Goal: Task Accomplishment & Management: Complete application form

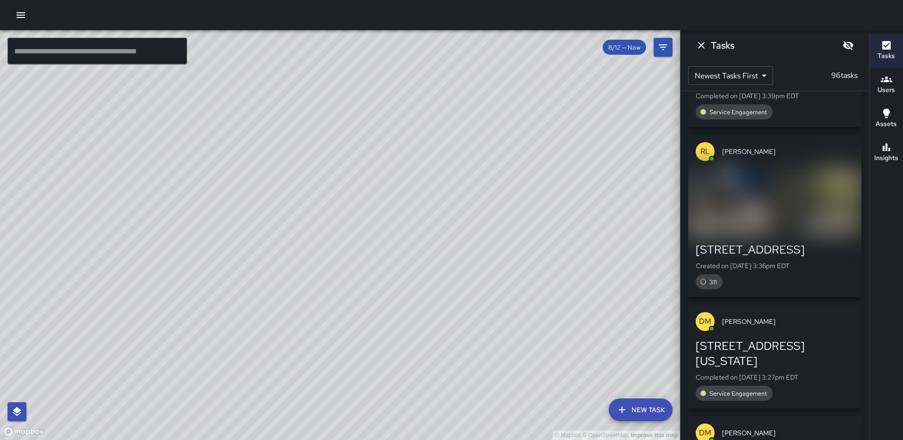
scroll to position [189, 0]
click at [775, 208] on div "button" at bounding box center [774, 200] width 173 height 66
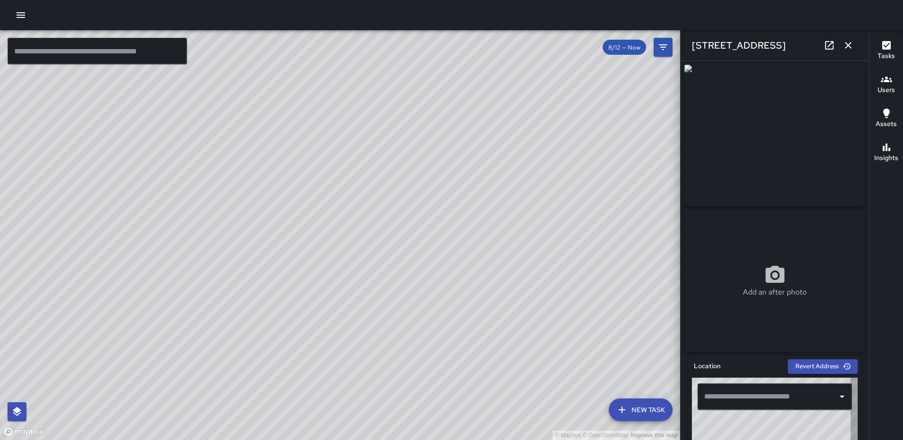
type input "**********"
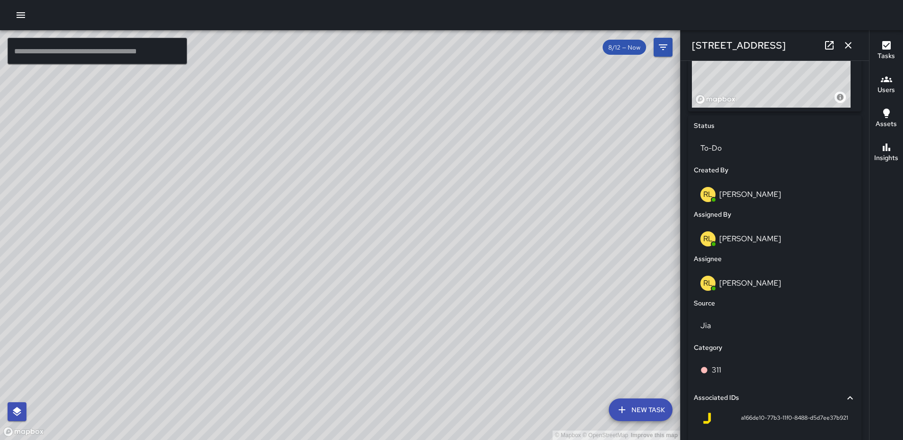
scroll to position [479, 0]
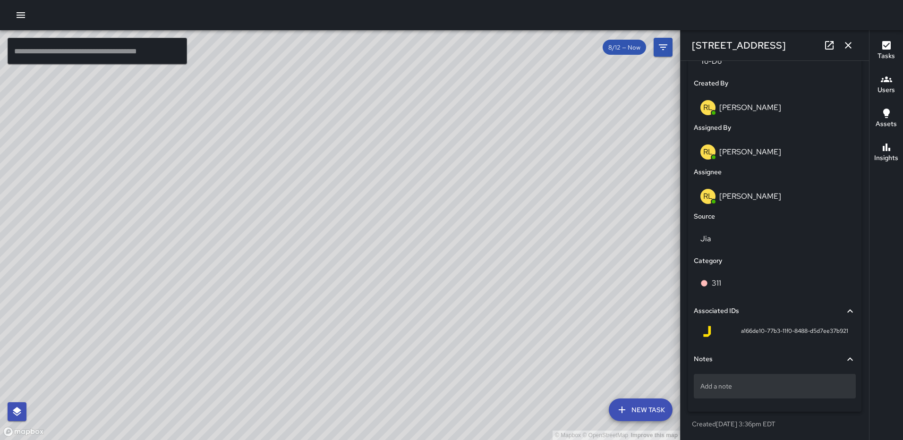
click at [706, 387] on p "Add a note" at bounding box center [774, 386] width 149 height 9
type textarea "**********"
click at [847, 46] on icon "button" at bounding box center [848, 45] width 7 height 7
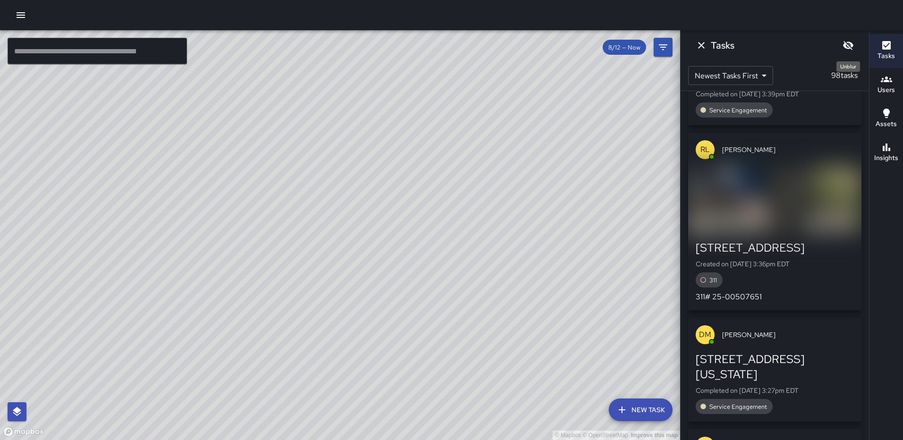
click at [847, 43] on icon "Unblur" at bounding box center [848, 45] width 11 height 11
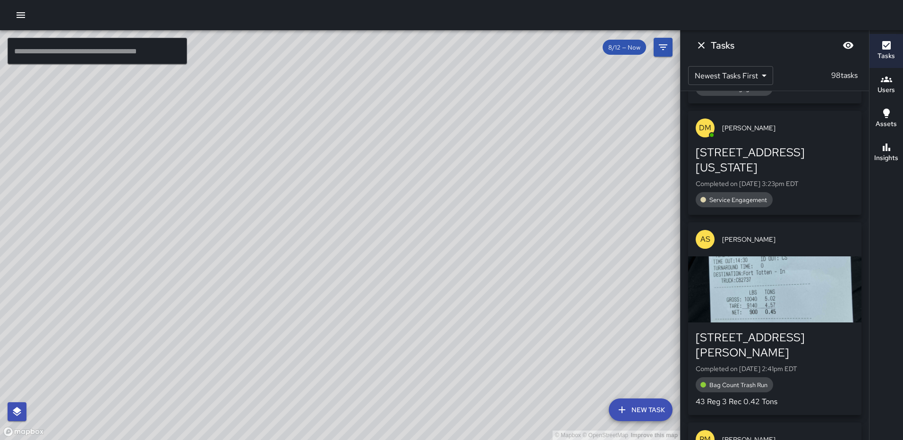
scroll to position [996, 0]
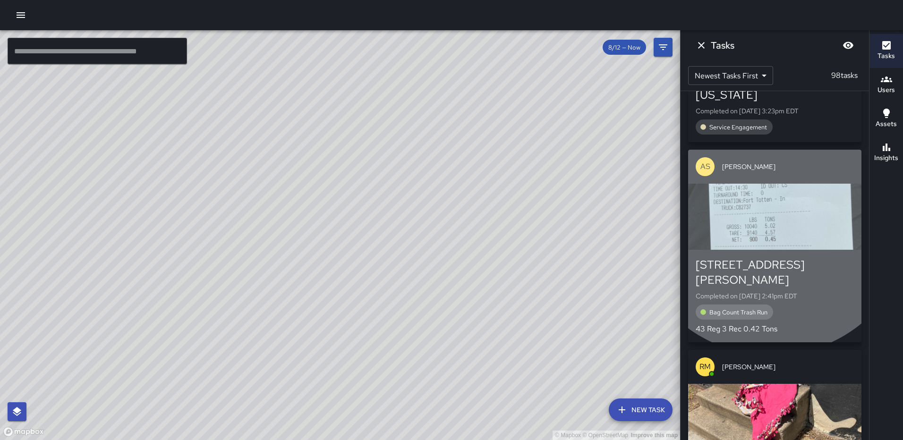
click at [771, 229] on div "button" at bounding box center [774, 217] width 173 height 66
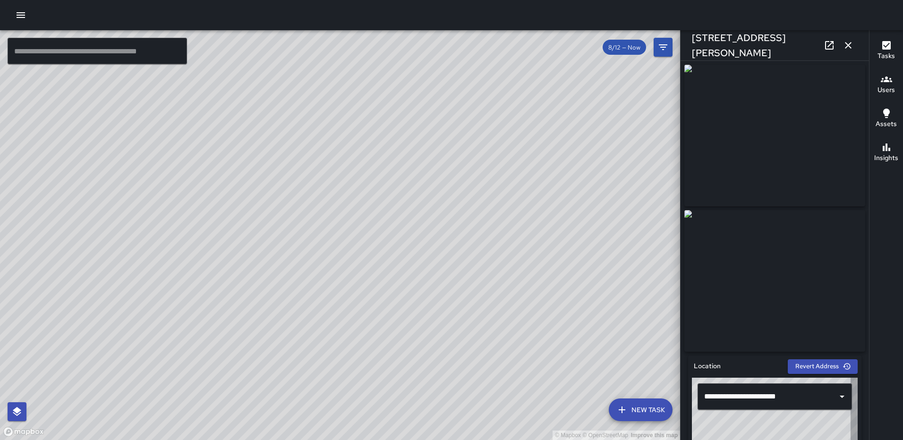
type input "**********"
click at [845, 45] on icon "button" at bounding box center [848, 45] width 11 height 11
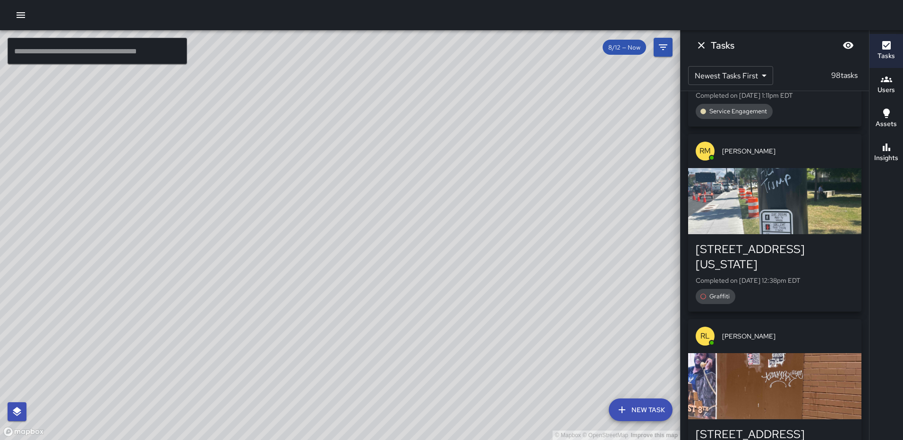
scroll to position [2035, 0]
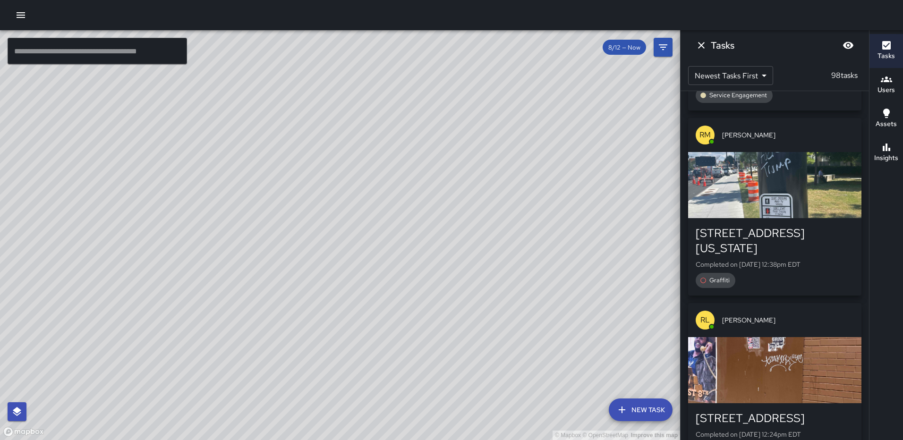
click at [769, 202] on div "button" at bounding box center [774, 185] width 173 height 66
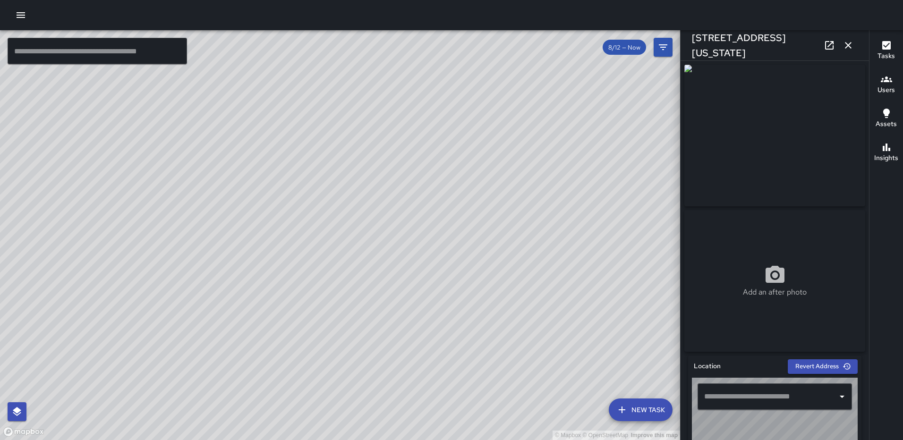
type input "**********"
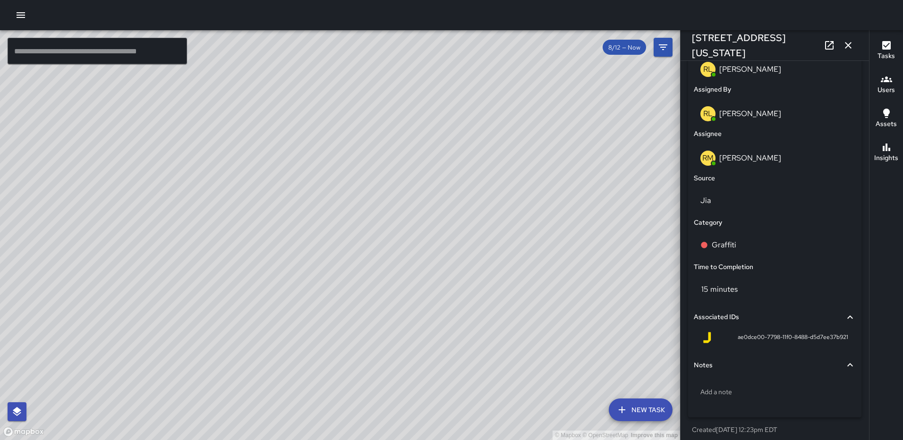
scroll to position [536, 0]
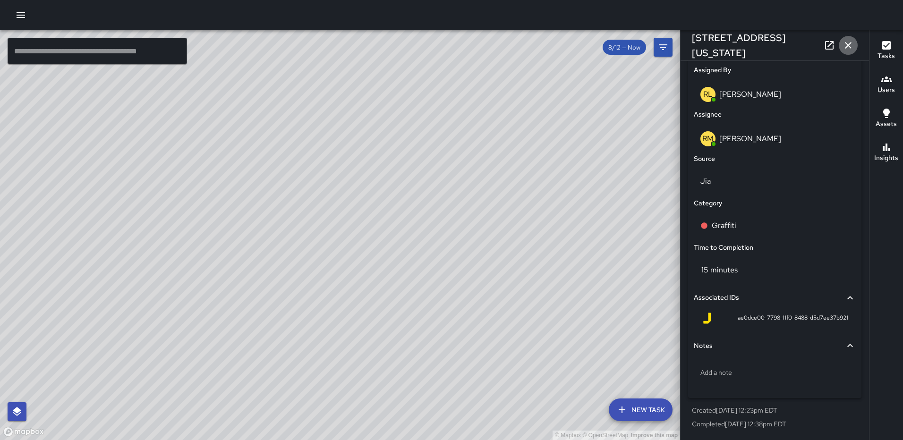
click at [849, 44] on icon "button" at bounding box center [848, 45] width 7 height 7
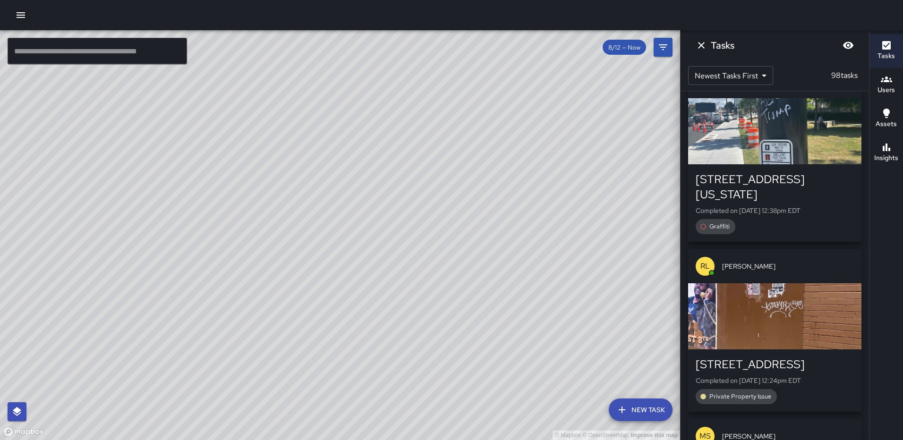
scroll to position [2082, 0]
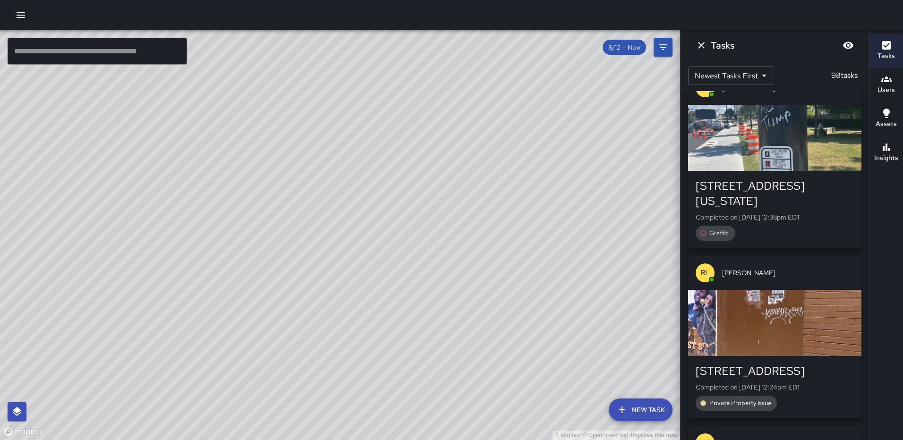
click at [781, 323] on div "button" at bounding box center [774, 323] width 173 height 66
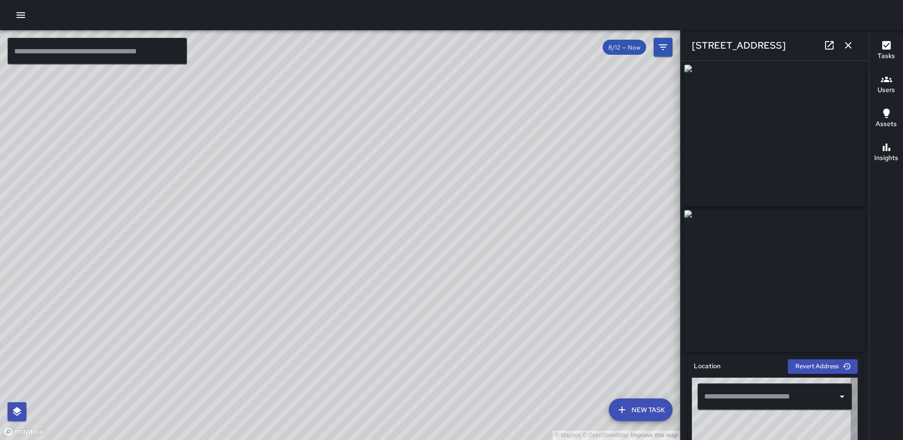
type input "**********"
click at [844, 43] on icon "button" at bounding box center [848, 45] width 11 height 11
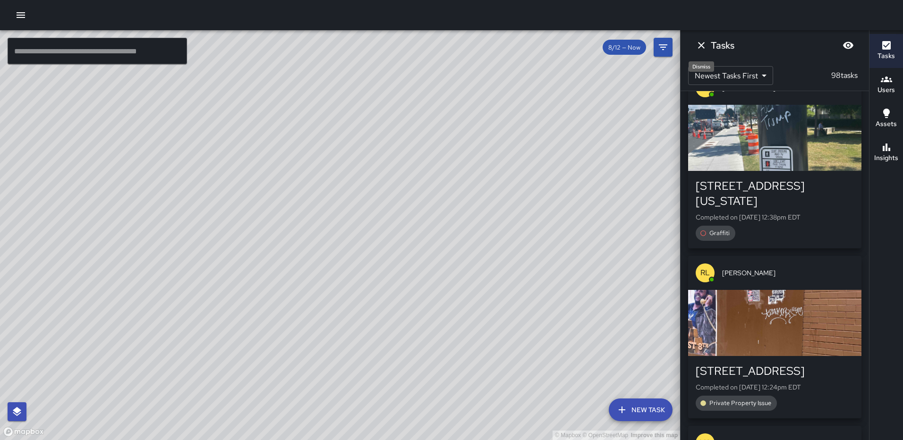
click at [700, 43] on icon "Dismiss" at bounding box center [701, 45] width 11 height 11
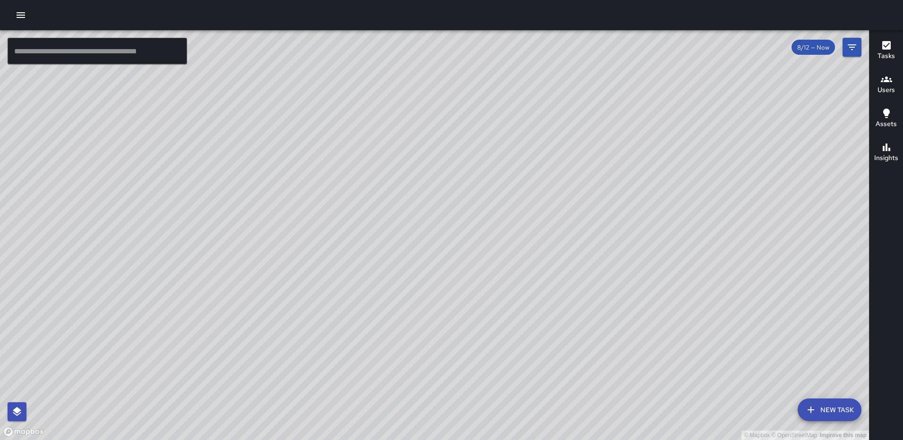
drag, startPoint x: 554, startPoint y: 300, endPoint x: 559, endPoint y: 205, distance: 95.5
click at [559, 207] on div "© Mapbox © OpenStreetMap Improve this map" at bounding box center [434, 235] width 869 height 410
drag, startPoint x: 528, startPoint y: 359, endPoint x: 519, endPoint y: 247, distance: 112.2
click at [519, 247] on div "© Mapbox © OpenStreetMap Improve this map" at bounding box center [434, 235] width 869 height 410
click at [533, 275] on div "© Mapbox © OpenStreetMap Improve this map" at bounding box center [434, 235] width 869 height 410
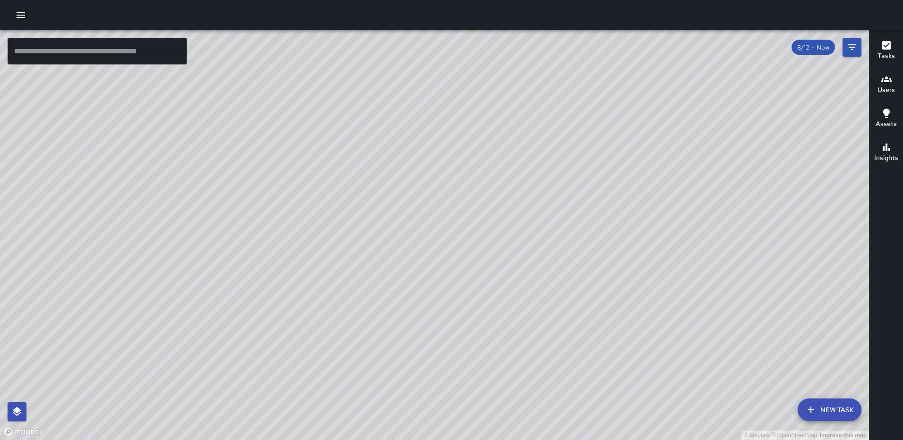
drag, startPoint x: 835, startPoint y: 405, endPoint x: 727, endPoint y: 340, distance: 126.9
click at [835, 405] on button "New Task" at bounding box center [830, 410] width 64 height 23
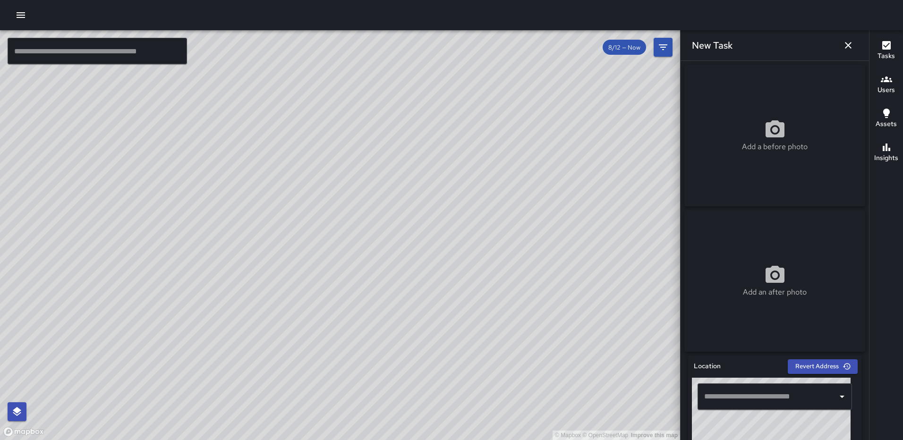
click at [786, 132] on div "Add a before photo" at bounding box center [774, 136] width 181 height 34
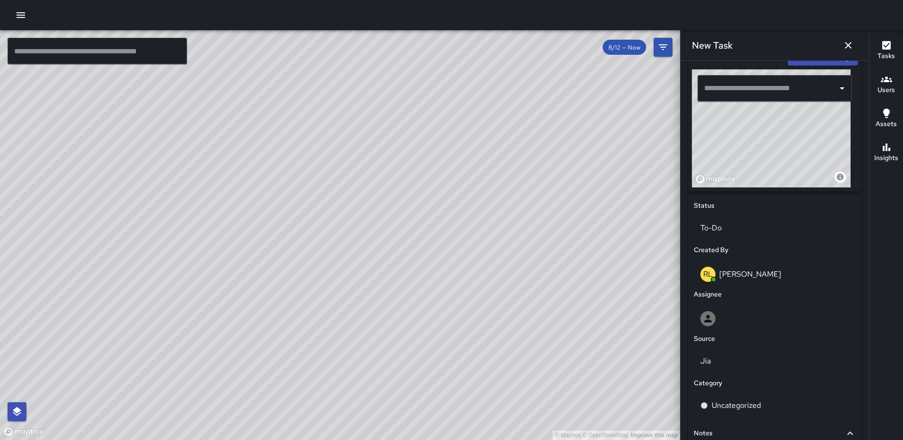
scroll to position [323, 0]
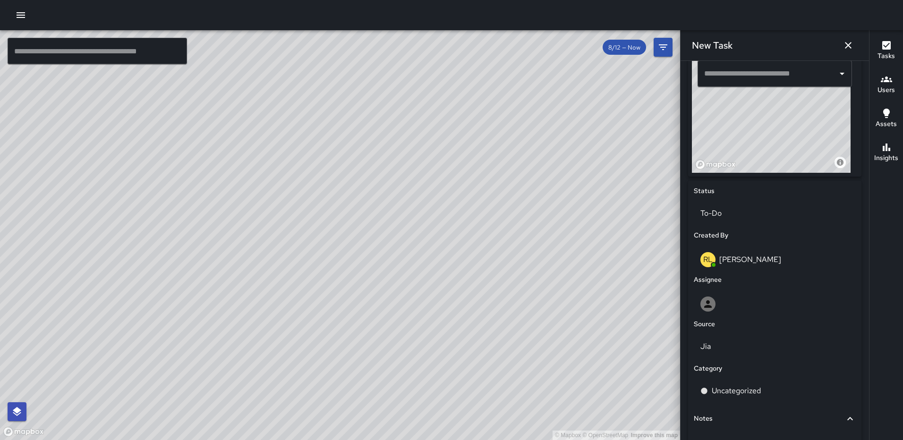
click at [760, 145] on div "© Mapbox © OpenStreetMap Improve this map" at bounding box center [771, 114] width 159 height 118
type input "**********"
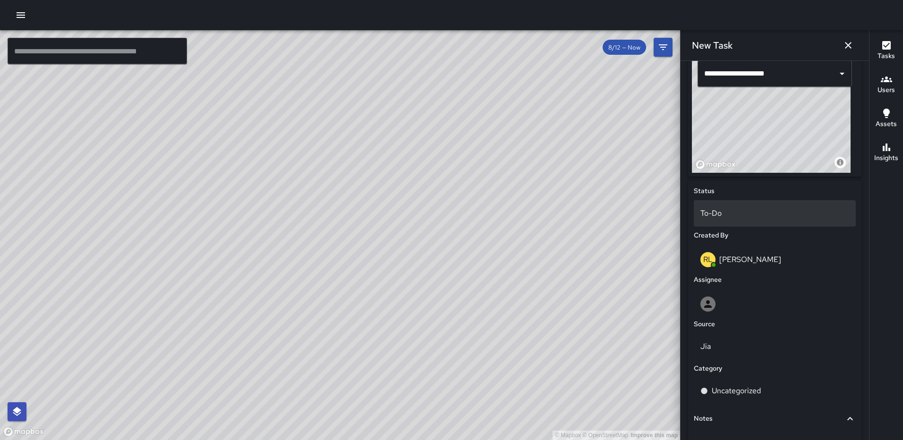
click at [747, 214] on p "To-Do" at bounding box center [774, 213] width 149 height 11
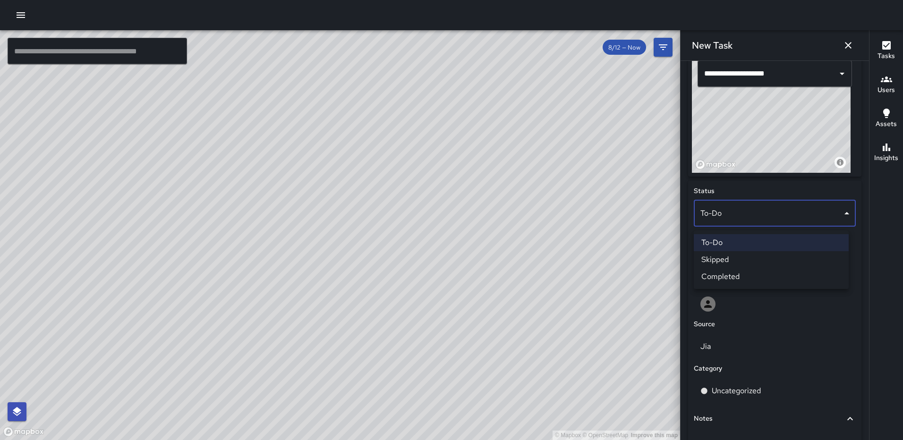
click at [728, 270] on li "Completed" at bounding box center [771, 276] width 155 height 17
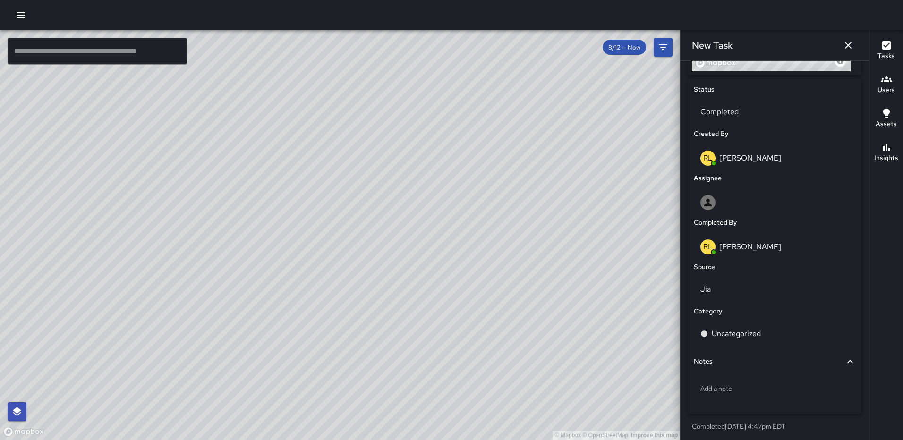
scroll to position [455, 0]
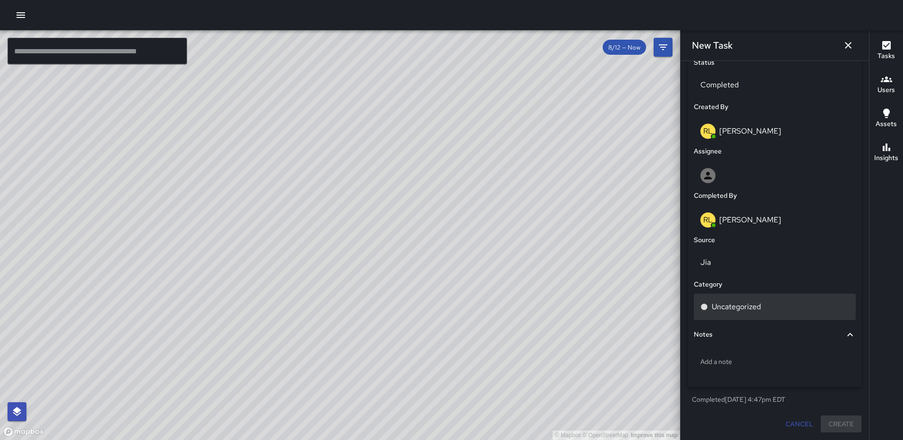
click at [757, 306] on p "Uncategorized" at bounding box center [736, 306] width 49 height 11
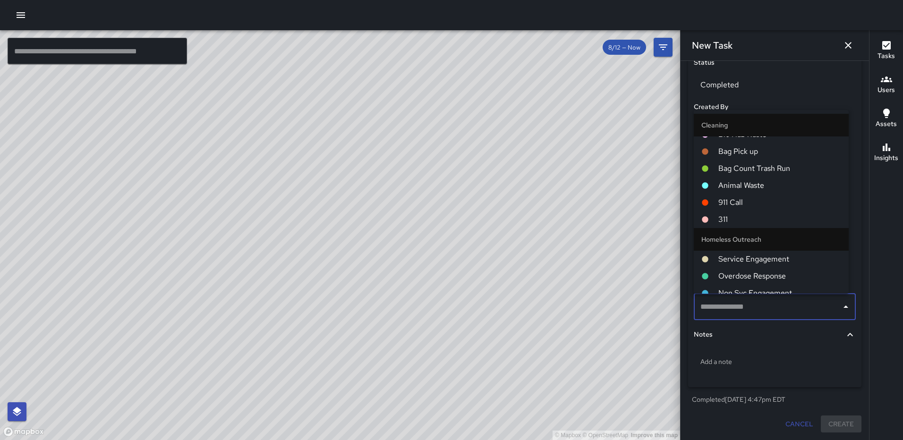
scroll to position [519, 0]
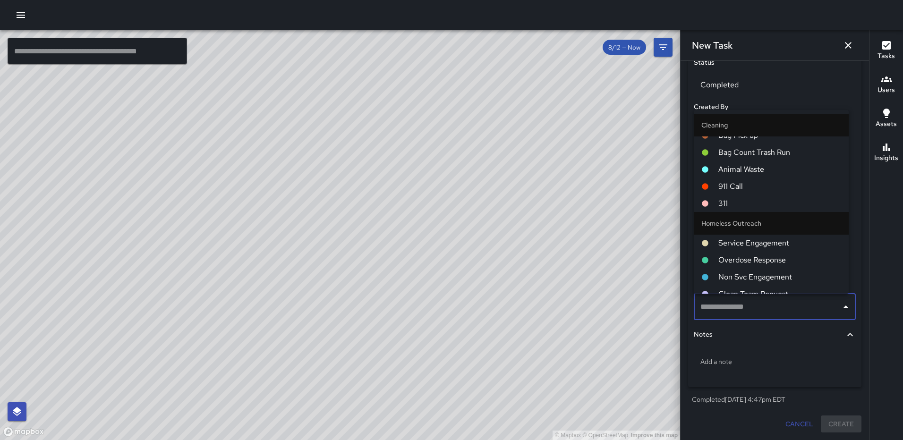
click at [772, 208] on span "311" at bounding box center [779, 203] width 123 height 11
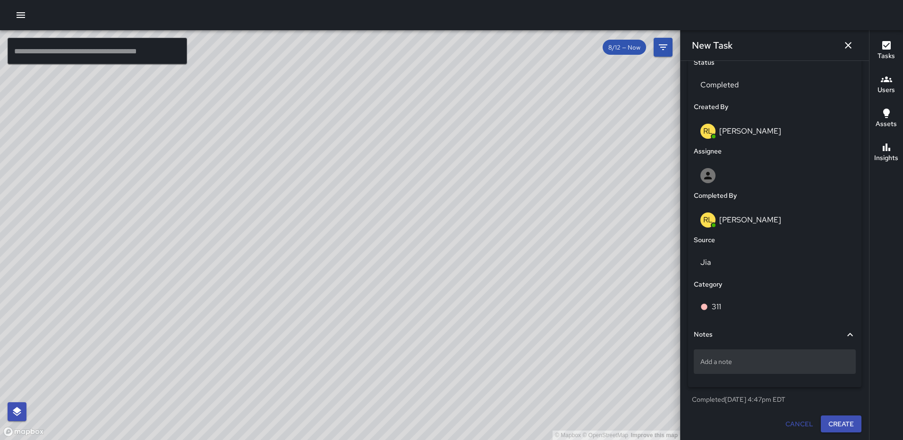
click at [727, 358] on p "Add a note" at bounding box center [774, 361] width 149 height 9
click at [702, 360] on textarea "**********" at bounding box center [771, 361] width 142 height 9
type textarea "**********"
click at [733, 360] on p "311# 25-00Tree Inspection" at bounding box center [774, 361] width 149 height 9
click at [733, 361] on textarea "**********" at bounding box center [771, 361] width 142 height 9
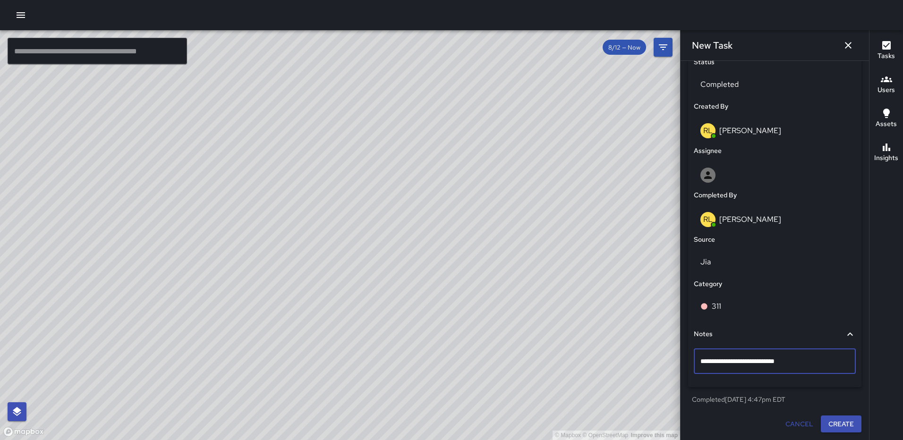
type textarea "**********"
click at [847, 425] on button "Create" at bounding box center [841, 424] width 41 height 17
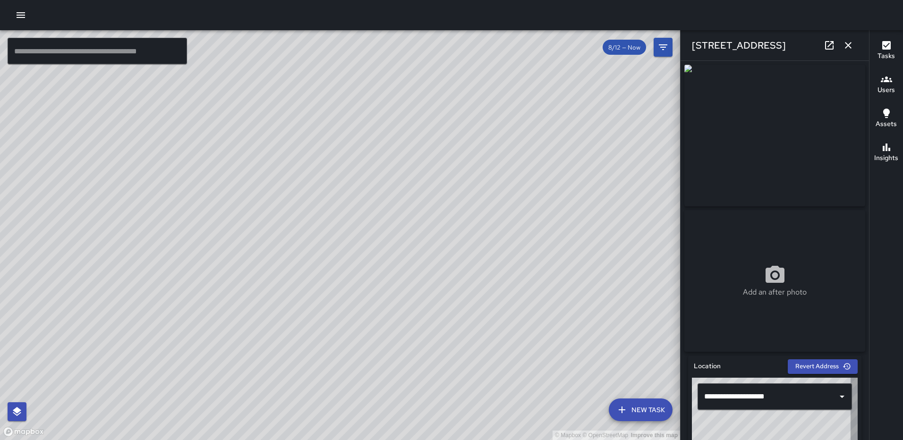
type input "**********"
click at [845, 49] on icon "button" at bounding box center [848, 45] width 11 height 11
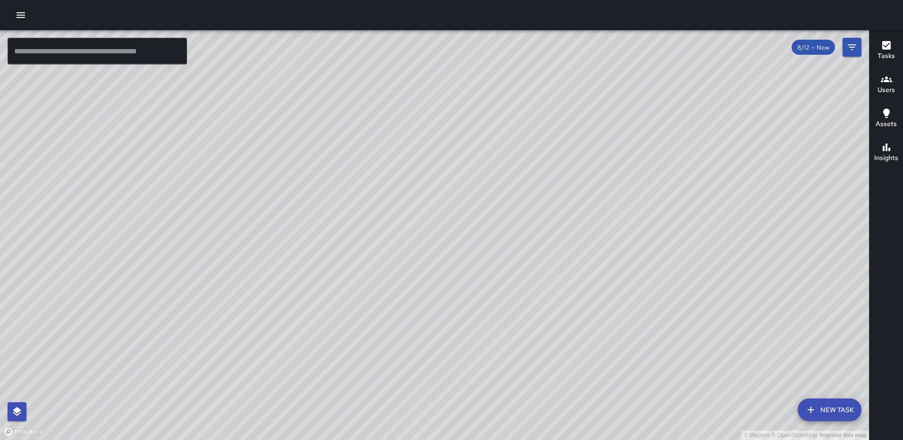
click at [881, 41] on icon "button" at bounding box center [886, 45] width 11 height 11
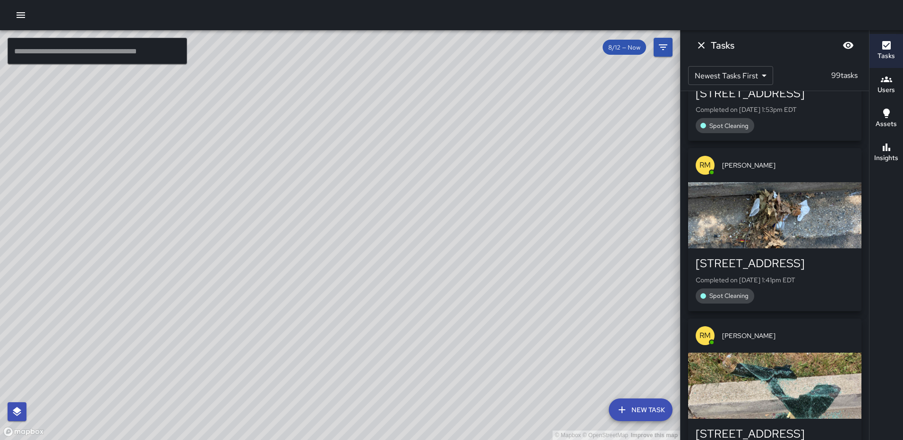
scroll to position [0, 0]
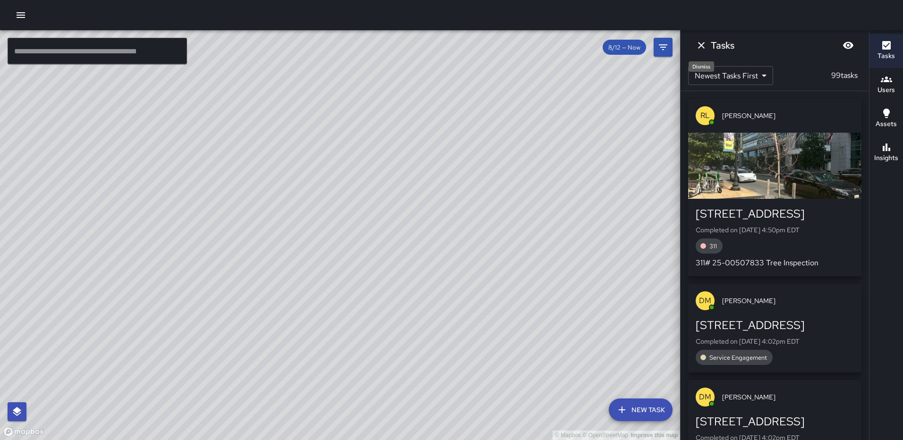
click at [704, 42] on icon "Dismiss" at bounding box center [701, 45] width 11 height 11
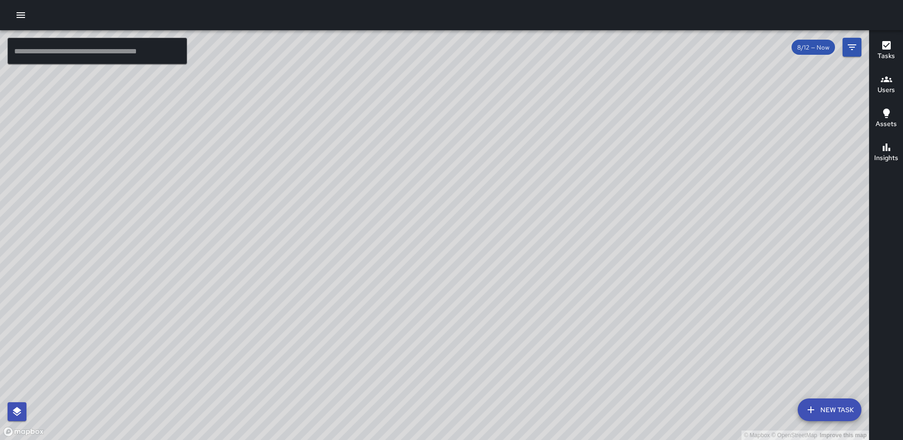
click at [415, 252] on div "© Mapbox © OpenStreetMap Improve this map" at bounding box center [434, 235] width 869 height 410
click at [332, 367] on div "© Mapbox © OpenStreetMap Improve this map AS [PERSON_NAME] [STREET_ADDRESS] Com…" at bounding box center [434, 235] width 869 height 410
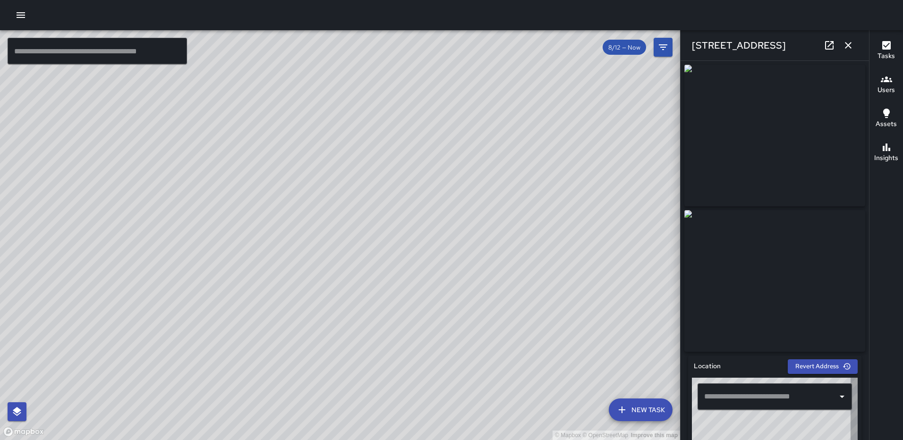
type input "**********"
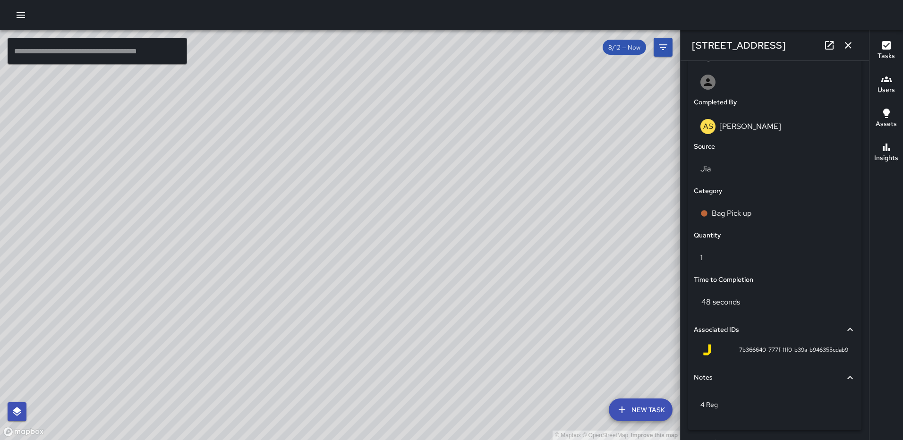
scroll to position [580, 0]
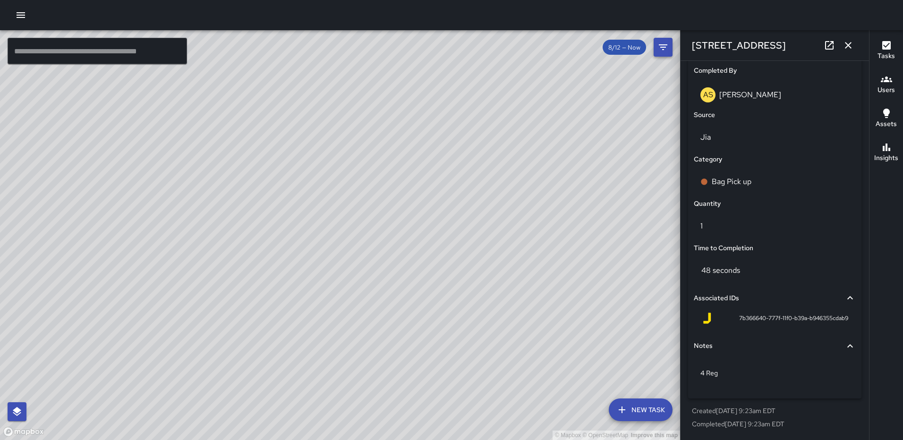
click at [845, 45] on icon "button" at bounding box center [848, 45] width 11 height 11
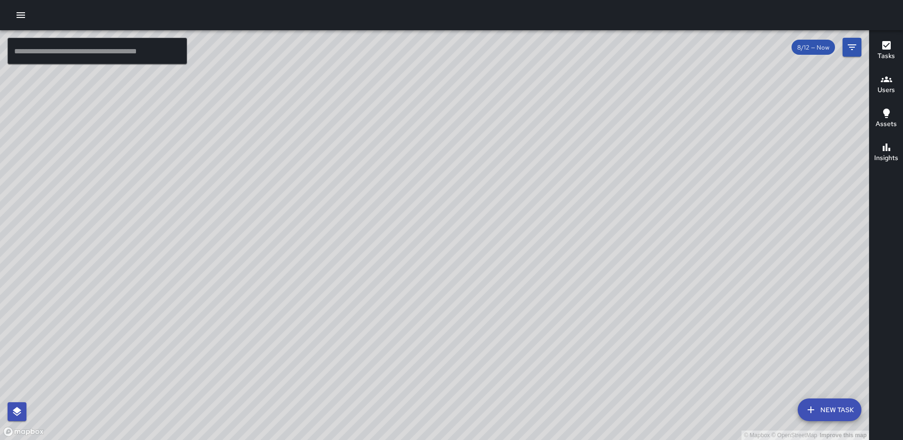
drag, startPoint x: 602, startPoint y: 215, endPoint x: 511, endPoint y: 334, distance: 150.6
click at [514, 342] on div "© Mapbox © OpenStreetMap Improve this map" at bounding box center [434, 235] width 869 height 410
drag, startPoint x: 538, startPoint y: 279, endPoint x: 454, endPoint y: 366, distance: 121.2
click at [455, 391] on div "© Mapbox © OpenStreetMap Improve this map" at bounding box center [434, 235] width 869 height 410
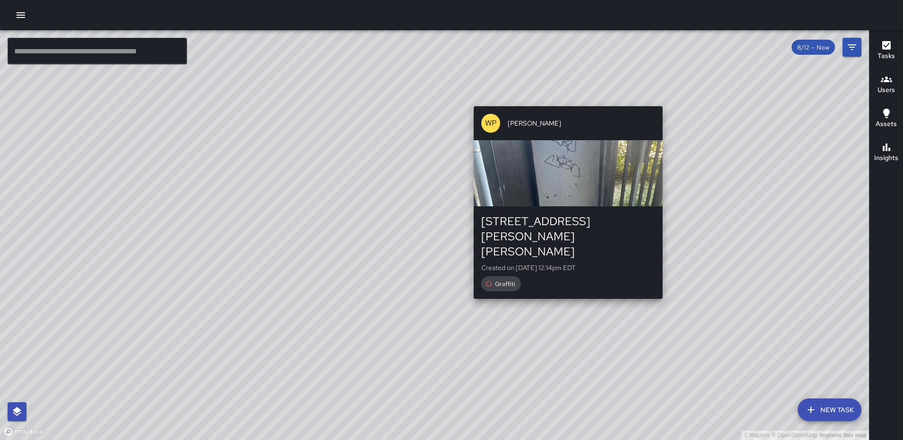
click at [563, 100] on div "© Mapbox © OpenStreetMap Improve this map WP [PERSON_NAME] [STREET_ADDRESS][PER…" at bounding box center [434, 235] width 869 height 410
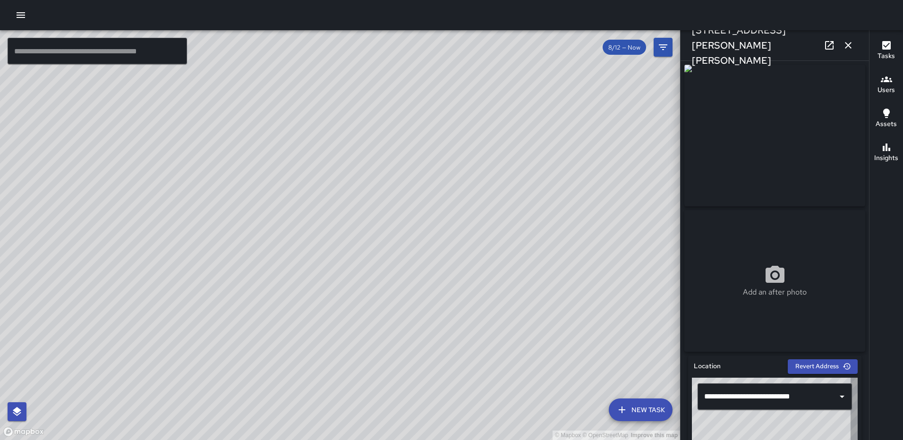
type input "**********"
click at [847, 46] on icon "button" at bounding box center [848, 45] width 7 height 7
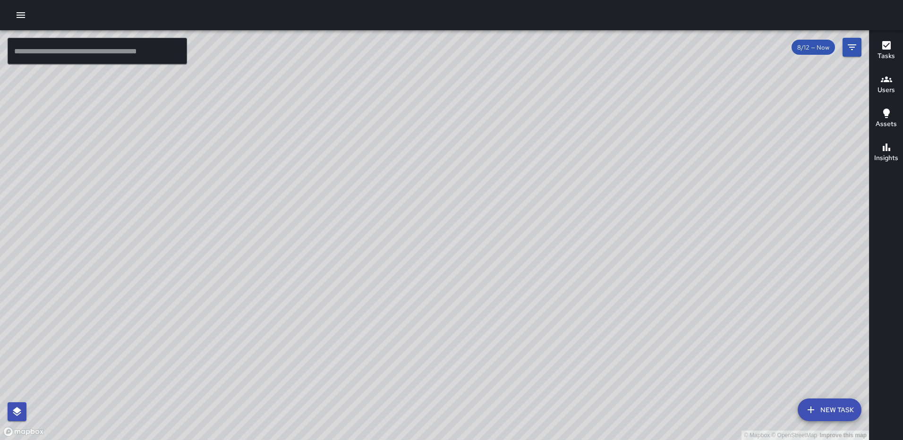
click at [17, 12] on icon "button" at bounding box center [21, 15] width 9 height 6
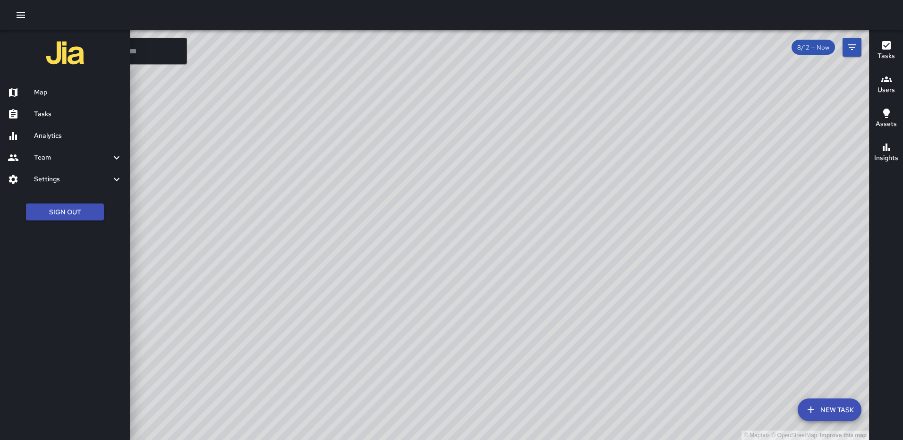
drag, startPoint x: 331, startPoint y: 280, endPoint x: 449, endPoint y: 155, distance: 171.7
click at [449, 155] on div at bounding box center [451, 220] width 903 height 440
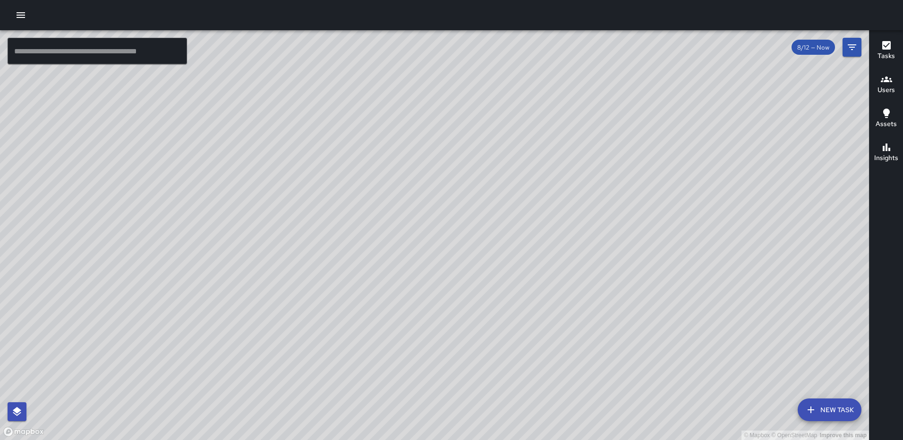
drag, startPoint x: 372, startPoint y: 247, endPoint x: 491, endPoint y: 111, distance: 180.1
click at [490, 111] on div "© Mapbox © OpenStreetMap Improve this map" at bounding box center [434, 235] width 869 height 410
drag, startPoint x: 447, startPoint y: 286, endPoint x: 580, endPoint y: 178, distance: 171.9
click at [580, 178] on div "© Mapbox © OpenStreetMap Improve this map" at bounding box center [434, 235] width 869 height 410
drag, startPoint x: 265, startPoint y: 255, endPoint x: 490, endPoint y: 237, distance: 225.6
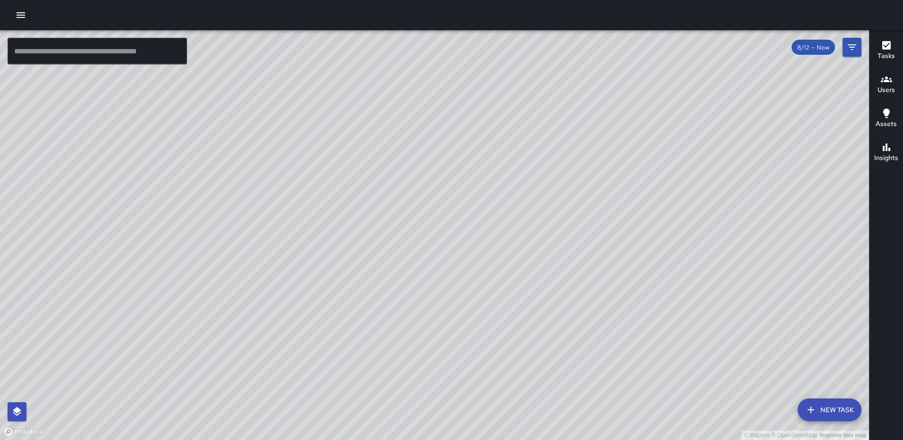
click at [490, 237] on div "© Mapbox © OpenStreetMap Improve this map" at bounding box center [434, 235] width 869 height 410
drag, startPoint x: 369, startPoint y: 307, endPoint x: 385, endPoint y: 232, distance: 77.2
click at [385, 232] on div "© Mapbox © OpenStreetMap Improve this map" at bounding box center [434, 235] width 869 height 410
click at [827, 405] on button "New Task" at bounding box center [830, 410] width 64 height 23
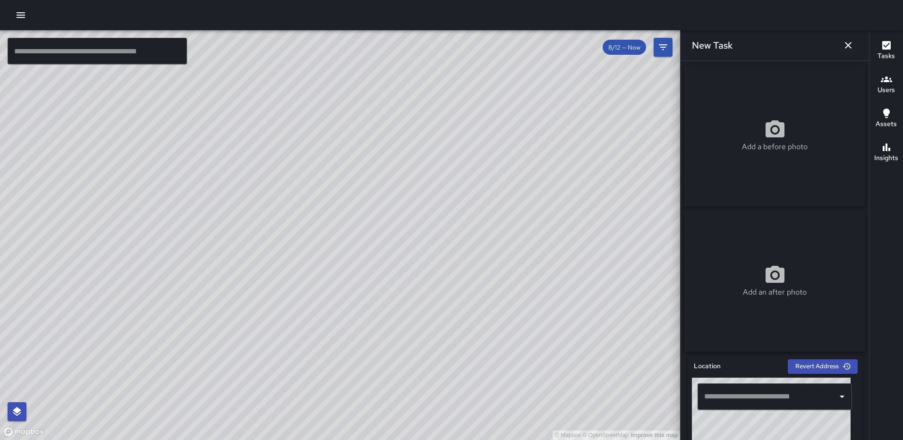
click at [756, 124] on div "Add a before photo" at bounding box center [774, 136] width 181 height 34
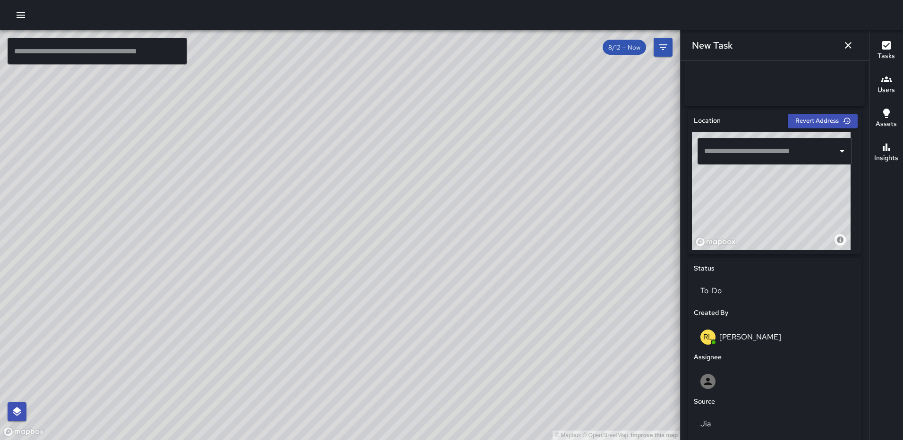
scroll to position [401, 0]
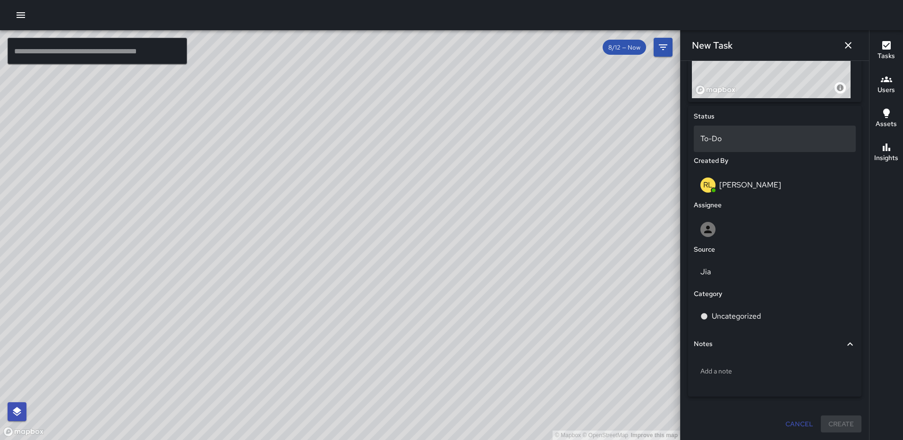
click at [748, 143] on p "To-Do" at bounding box center [774, 138] width 149 height 11
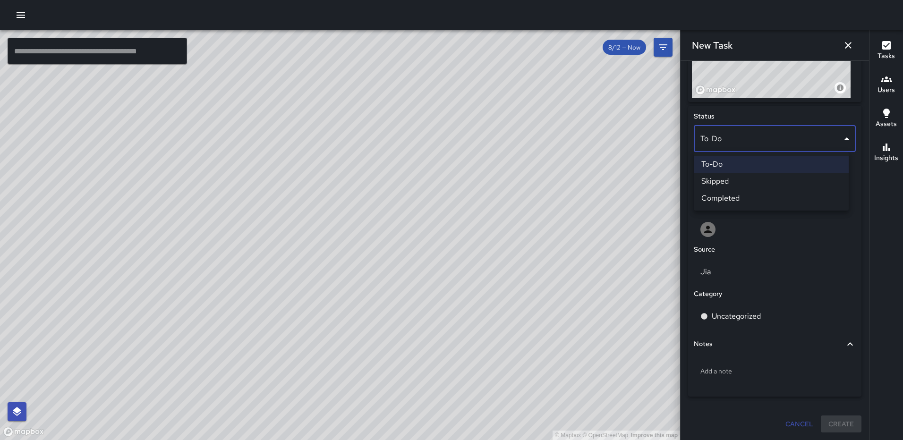
click at [748, 193] on li "Completed" at bounding box center [771, 198] width 155 height 17
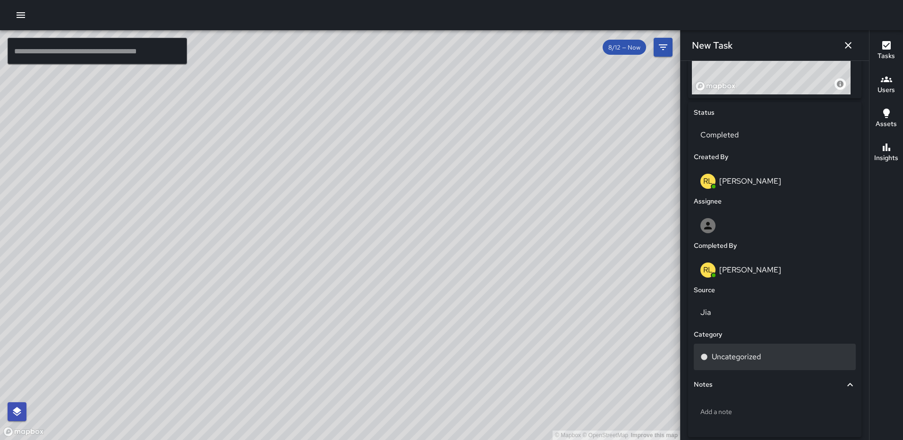
click at [733, 351] on div "Uncategorized" at bounding box center [775, 357] width 162 height 26
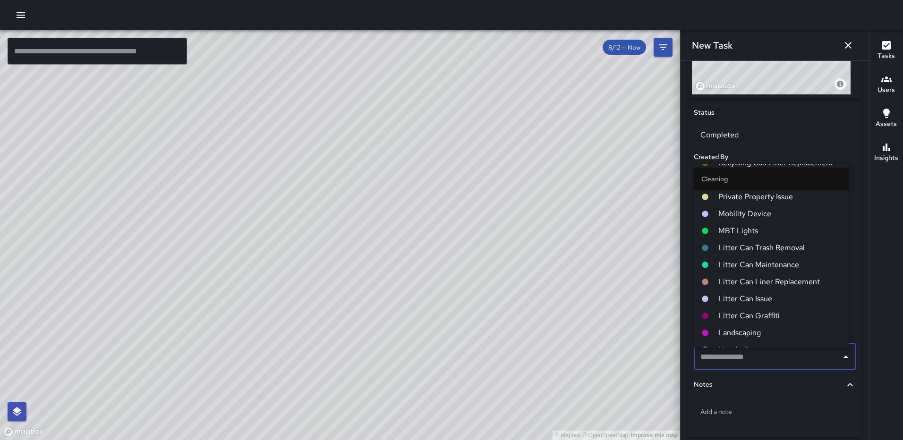
scroll to position [142, 0]
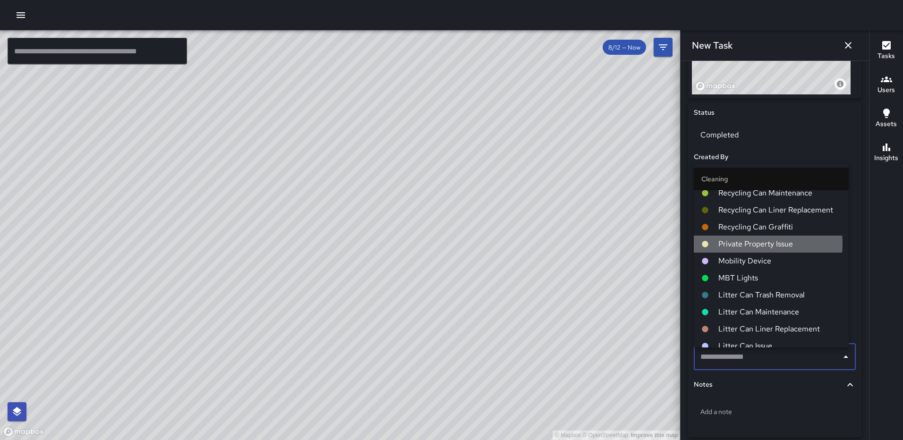
click at [751, 244] on span "Private Property Issue" at bounding box center [779, 243] width 123 height 11
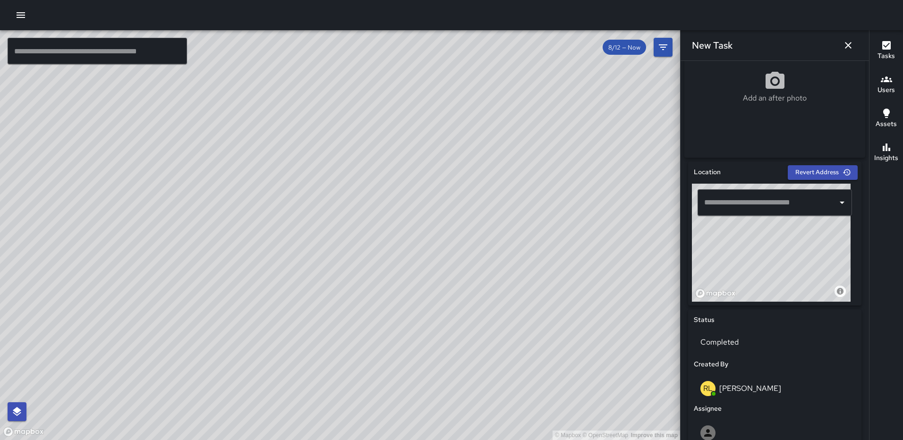
scroll to position [204, 0]
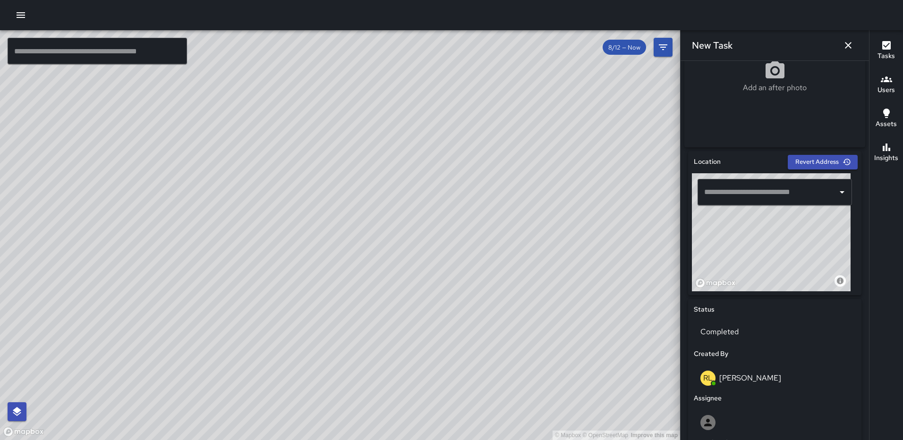
drag, startPoint x: 792, startPoint y: 255, endPoint x: 781, endPoint y: 205, distance: 51.9
click at [781, 205] on div "© Mapbox © OpenStreetMap Improve this map ​" at bounding box center [775, 232] width 166 height 118
drag, startPoint x: 767, startPoint y: 253, endPoint x: 822, endPoint y: 236, distance: 57.5
click at [822, 236] on div "© Mapbox © OpenStreetMap Improve this map" at bounding box center [771, 232] width 159 height 118
drag, startPoint x: 784, startPoint y: 246, endPoint x: 786, endPoint y: 301, distance: 55.3
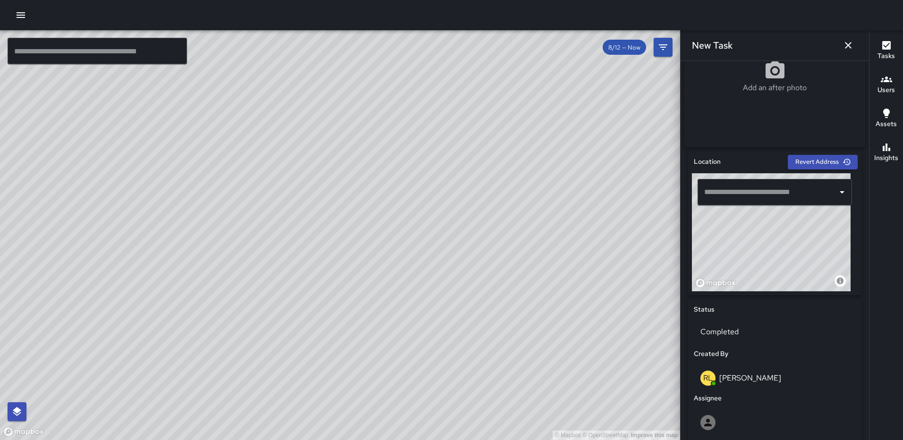
click at [786, 301] on div "Location Revert Address © Mapbox © OpenStreetMap Improve this map ​ Status Comp…" at bounding box center [774, 425] width 173 height 548
drag, startPoint x: 787, startPoint y: 233, endPoint x: 694, endPoint y: 238, distance: 93.6
click at [694, 246] on div "© Mapbox © OpenStreetMap Improve this map" at bounding box center [771, 232] width 159 height 118
drag, startPoint x: 770, startPoint y: 249, endPoint x: 770, endPoint y: 303, distance: 53.8
click at [770, 303] on div "Location Revert Address © Mapbox © OpenStreetMap Improve this map ​ Status Comp…" at bounding box center [774, 425] width 173 height 548
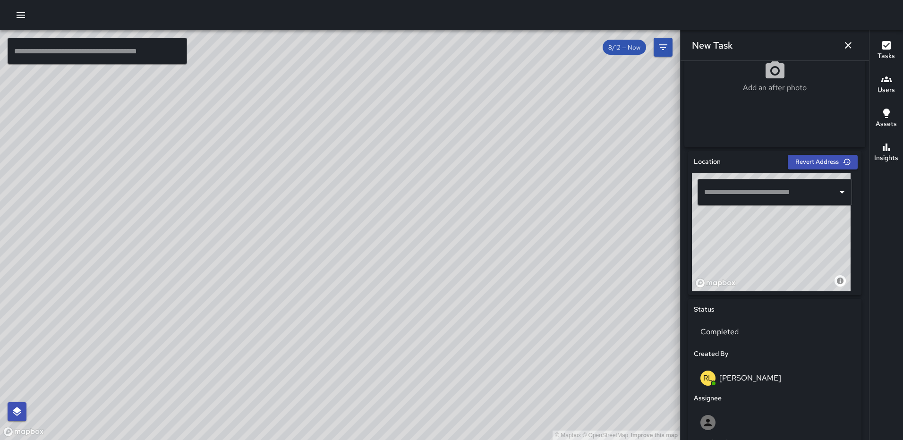
drag, startPoint x: 768, startPoint y: 253, endPoint x: 772, endPoint y: 287, distance: 33.7
click at [772, 287] on div "© Mapbox © OpenStreetMap Improve this map" at bounding box center [771, 232] width 159 height 118
click at [724, 239] on div "© Mapbox © OpenStreetMap Improve this map" at bounding box center [771, 232] width 159 height 118
type input "**********"
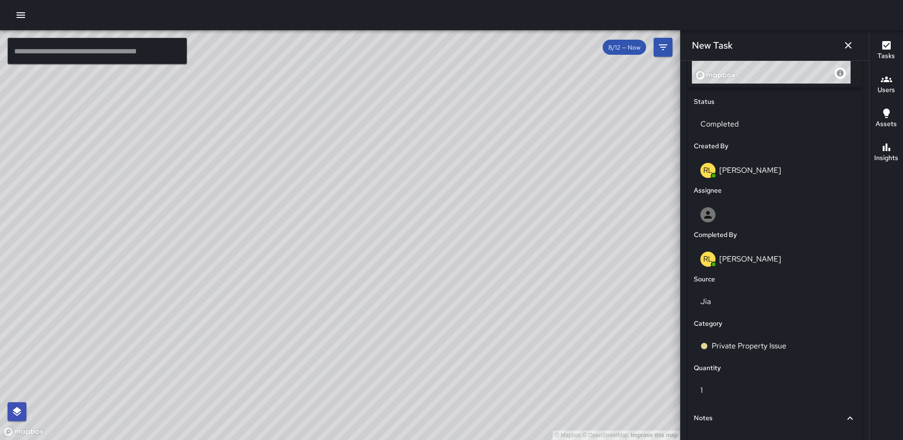
scroll to position [500, 0]
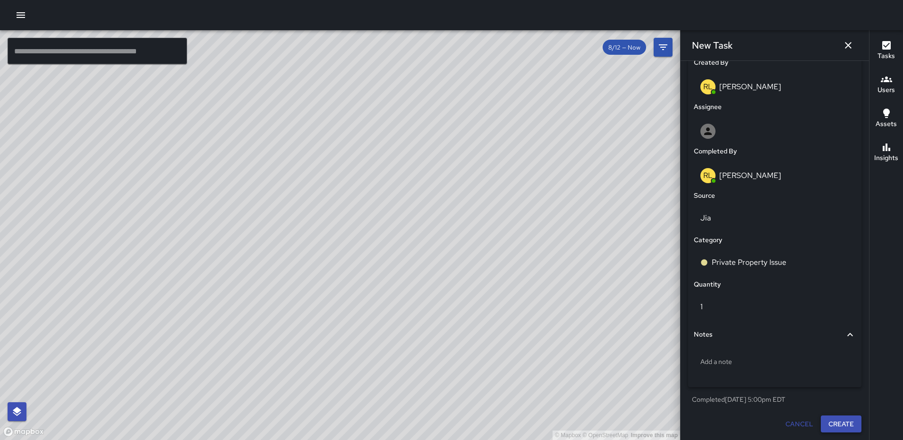
click at [829, 420] on button "Create" at bounding box center [841, 424] width 41 height 17
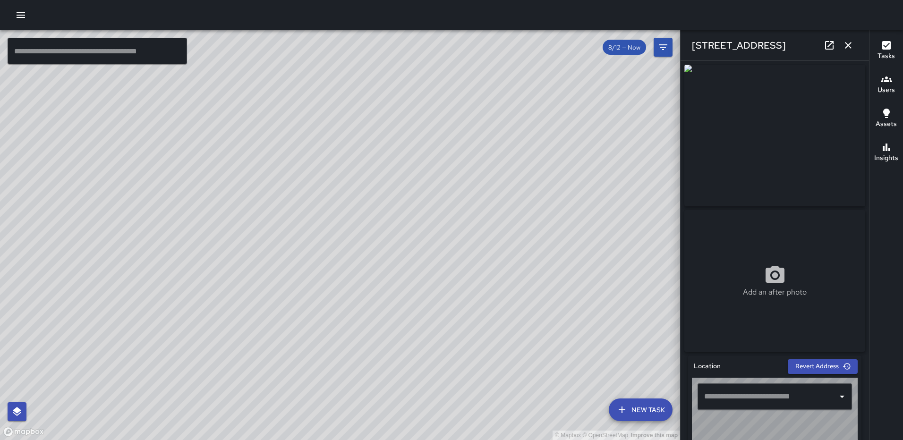
type input "**********"
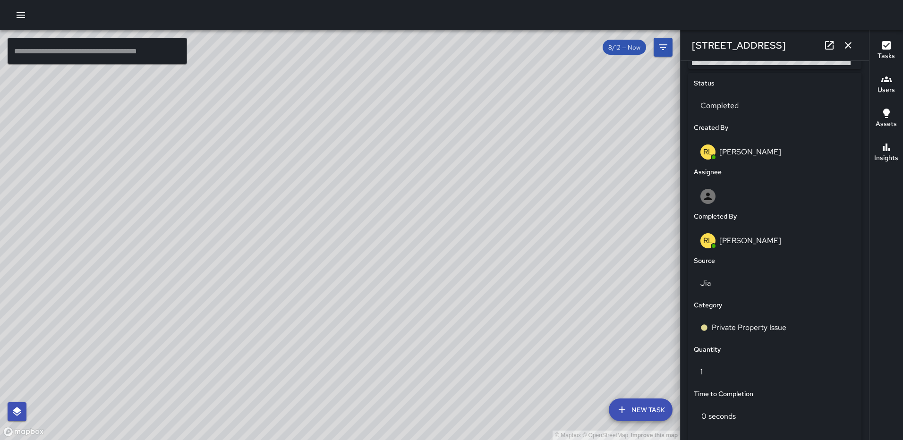
scroll to position [580, 0]
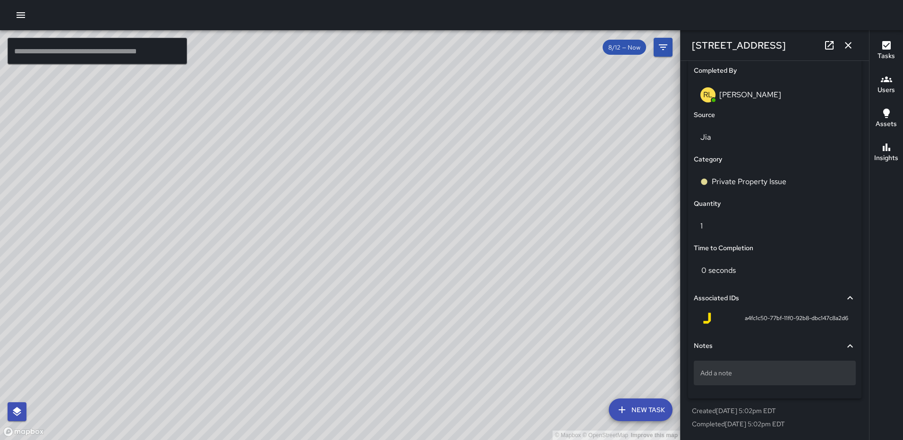
click at [759, 367] on div "Add a note" at bounding box center [775, 373] width 162 height 25
type textarea "**********"
click at [845, 43] on icon "button" at bounding box center [848, 45] width 11 height 11
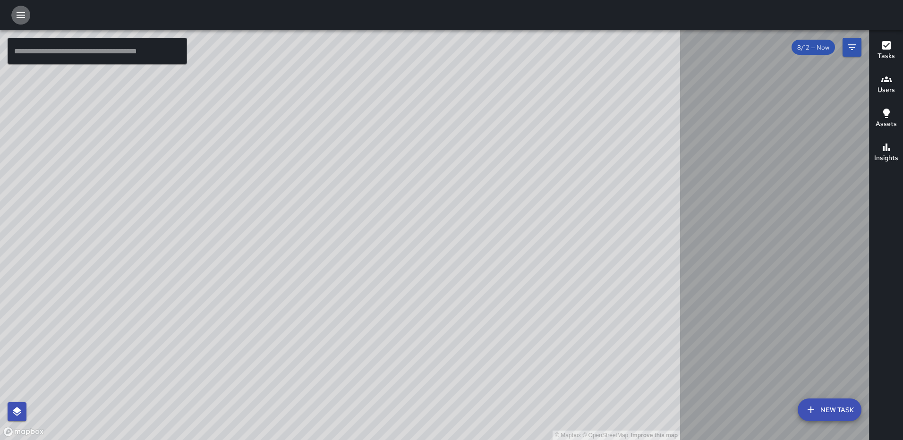
drag, startPoint x: 17, startPoint y: 17, endPoint x: 88, endPoint y: 29, distance: 72.3
click at [17, 17] on icon "button" at bounding box center [21, 15] width 9 height 6
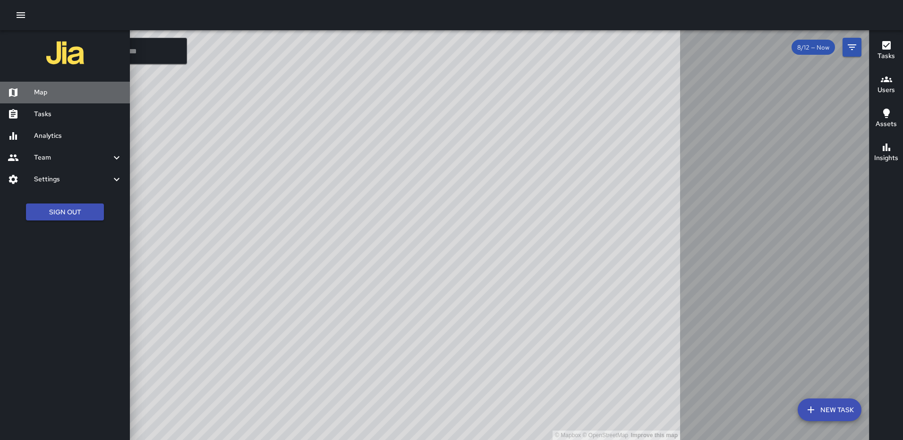
click at [39, 88] on h6 "Map" at bounding box center [78, 92] width 88 height 10
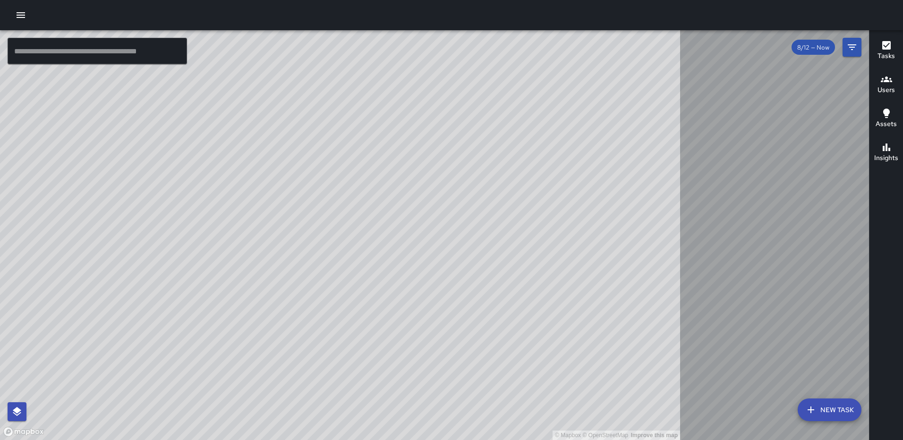
click at [903, 55] on html "© Mapbox © OpenStreetMap Improve this map ​ New Task 8/12 — Now Map Layers Task…" at bounding box center [451, 220] width 903 height 440
click at [889, 51] on icon "button" at bounding box center [886, 45] width 11 height 11
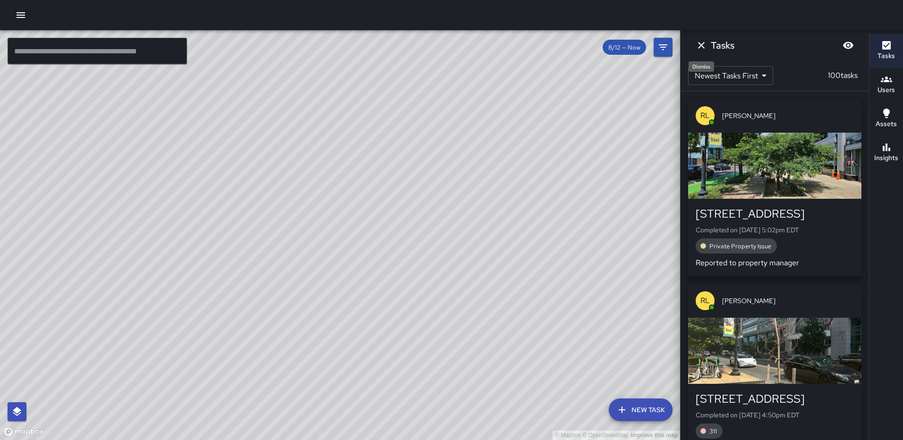
click at [698, 46] on icon "Dismiss" at bounding box center [701, 45] width 11 height 11
